Goal: Find specific page/section: Find specific page/section

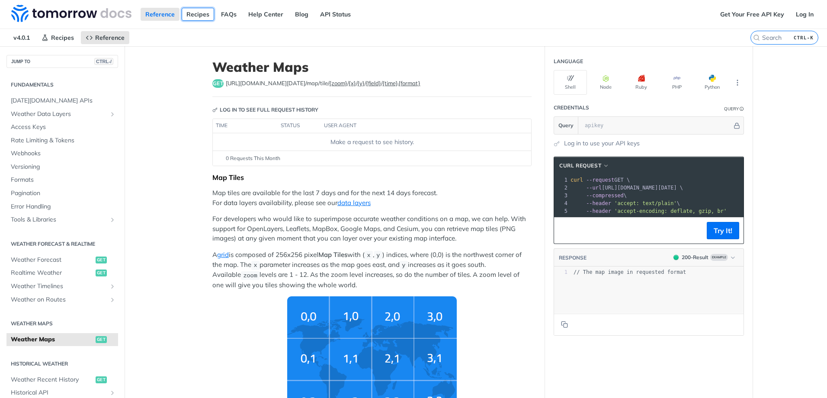
click at [200, 16] on link "Recipes" at bounding box center [198, 14] width 32 height 13
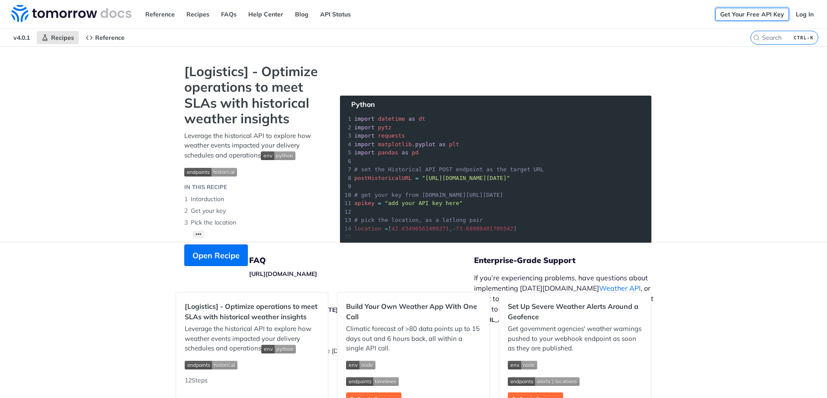
click at [763, 15] on link "Get Your Free API Key" at bounding box center [752, 14] width 74 height 13
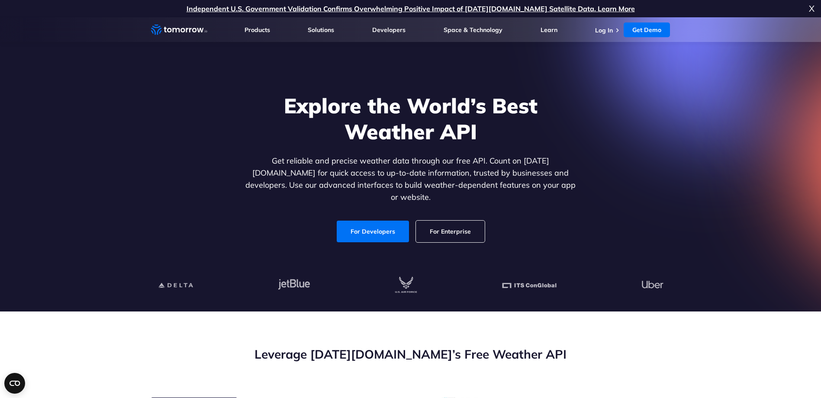
click at [432, 227] on link "For Enterprise" at bounding box center [450, 232] width 69 height 22
